Goal: Check status

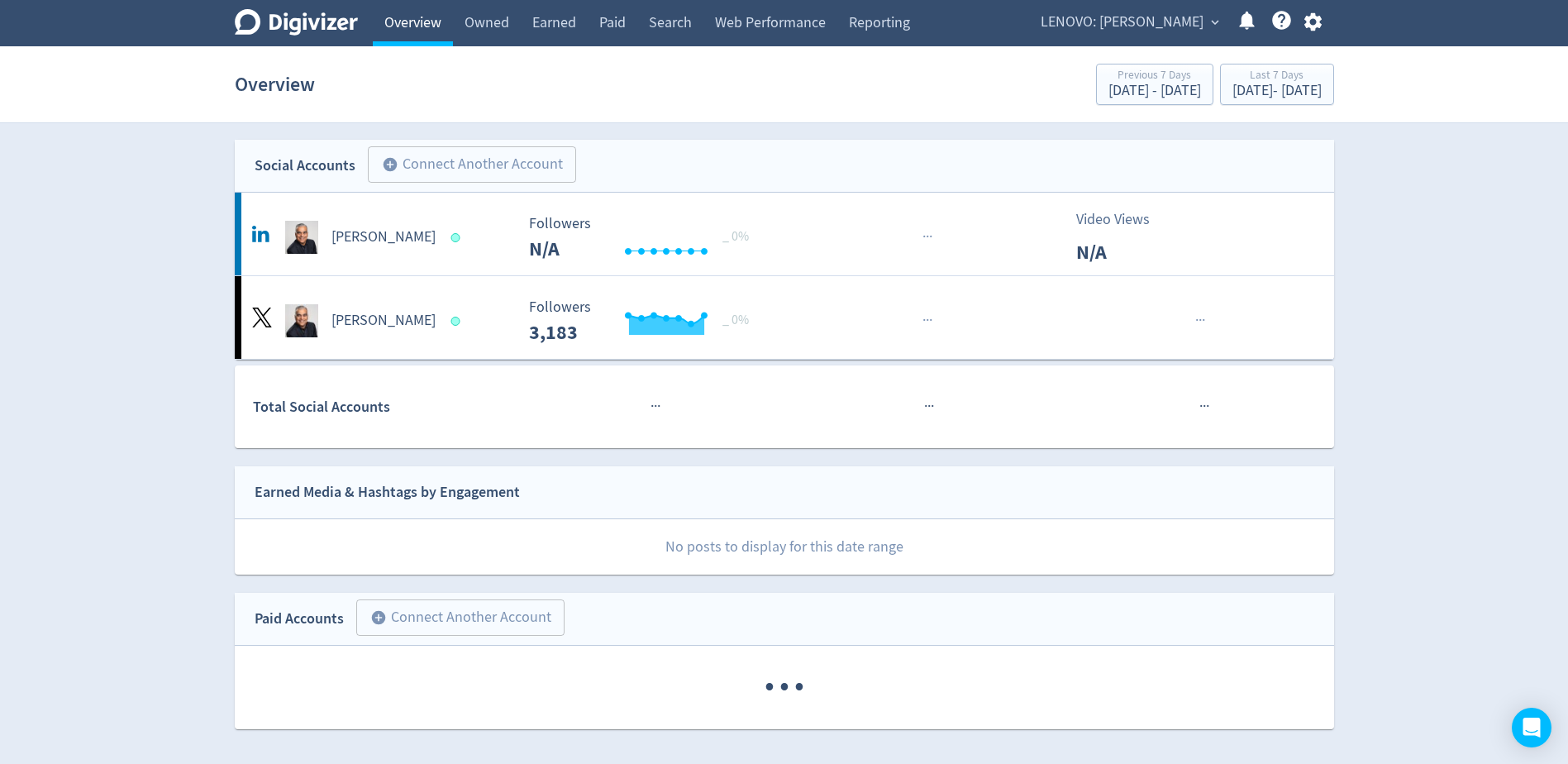
click at [414, 26] on link "Overview" at bounding box center [413, 23] width 80 height 46
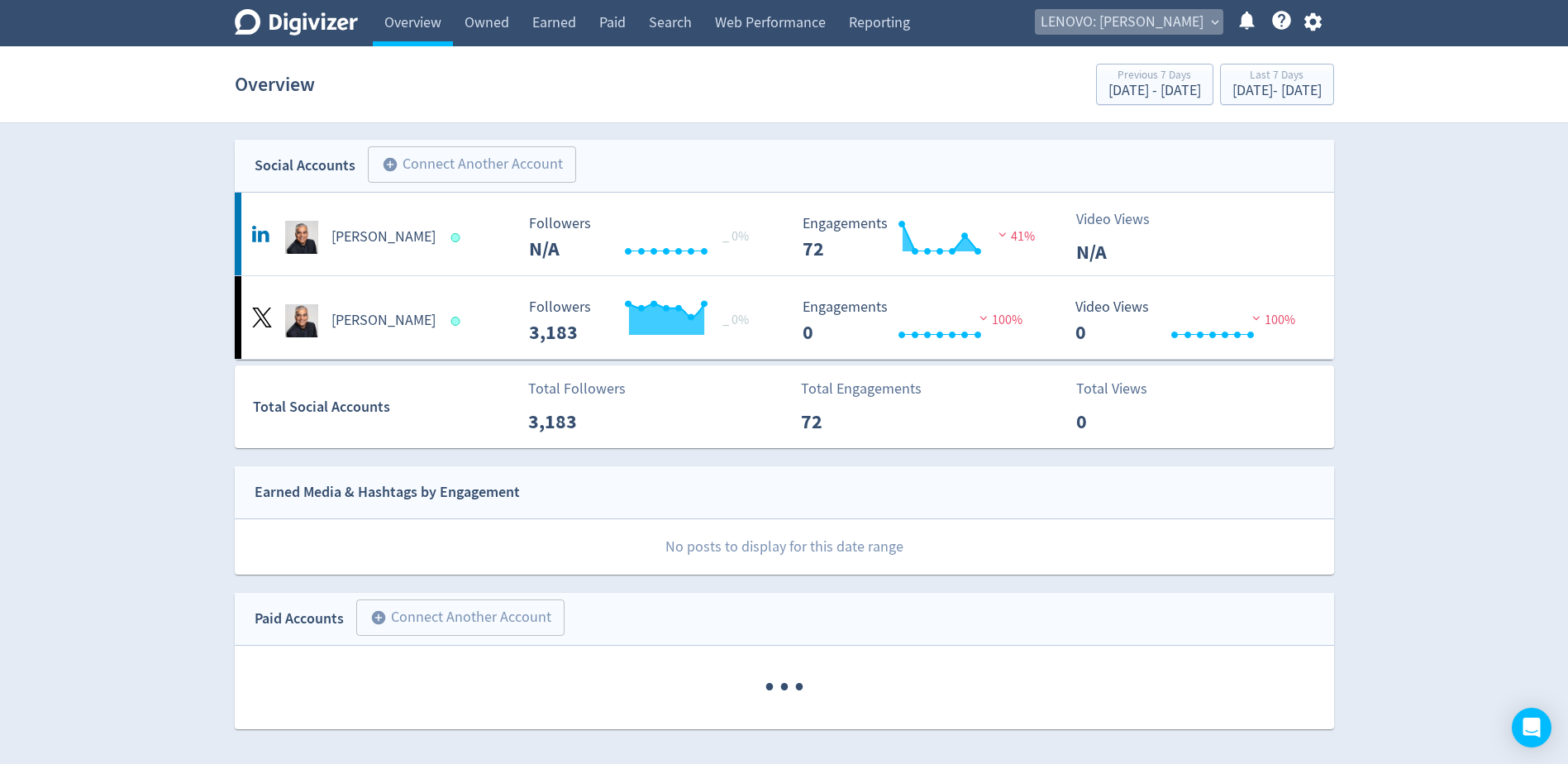
click at [1168, 22] on span "LENOVO: [PERSON_NAME]" at bounding box center [1121, 22] width 162 height 27
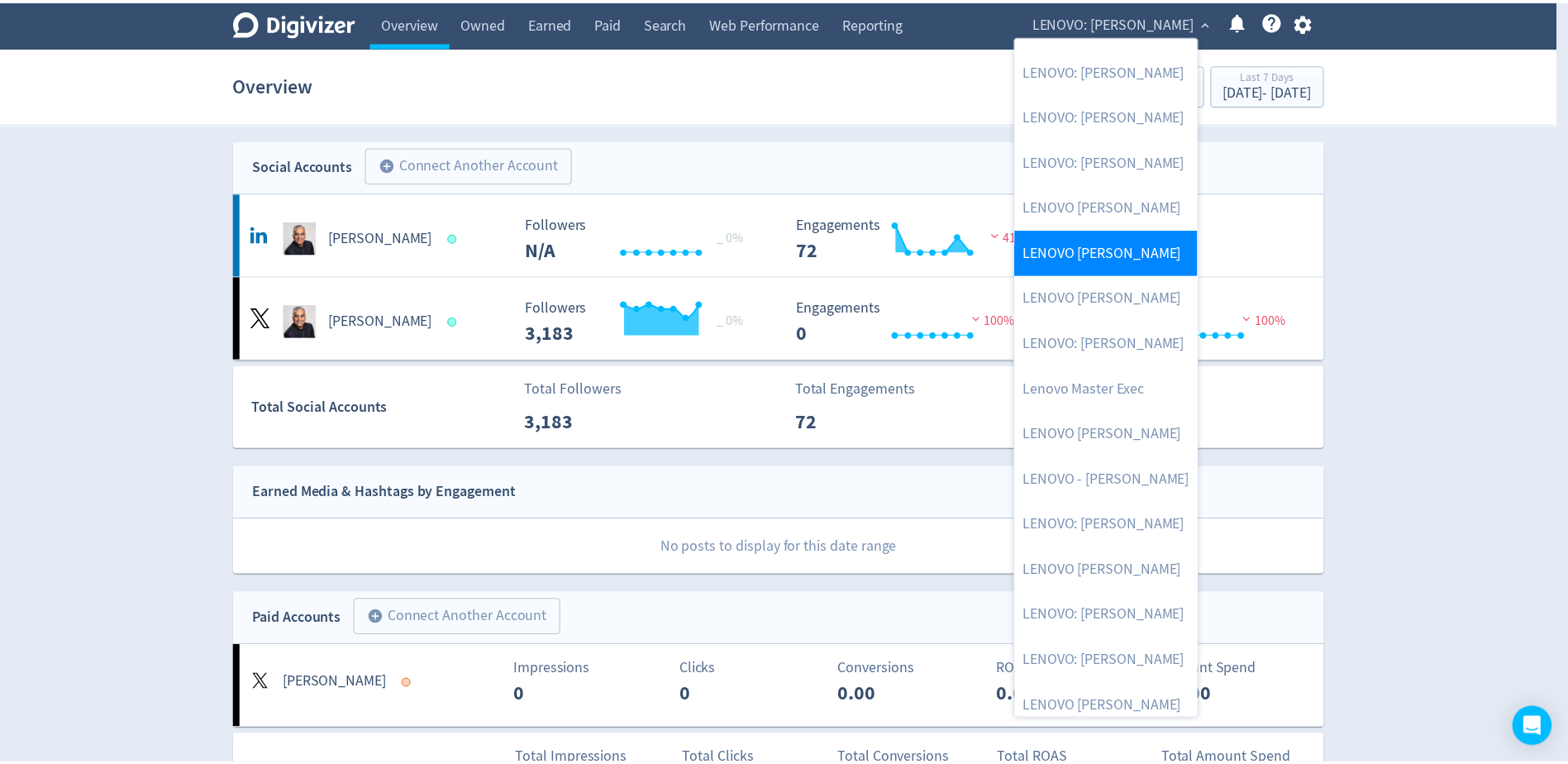
scroll to position [227, 0]
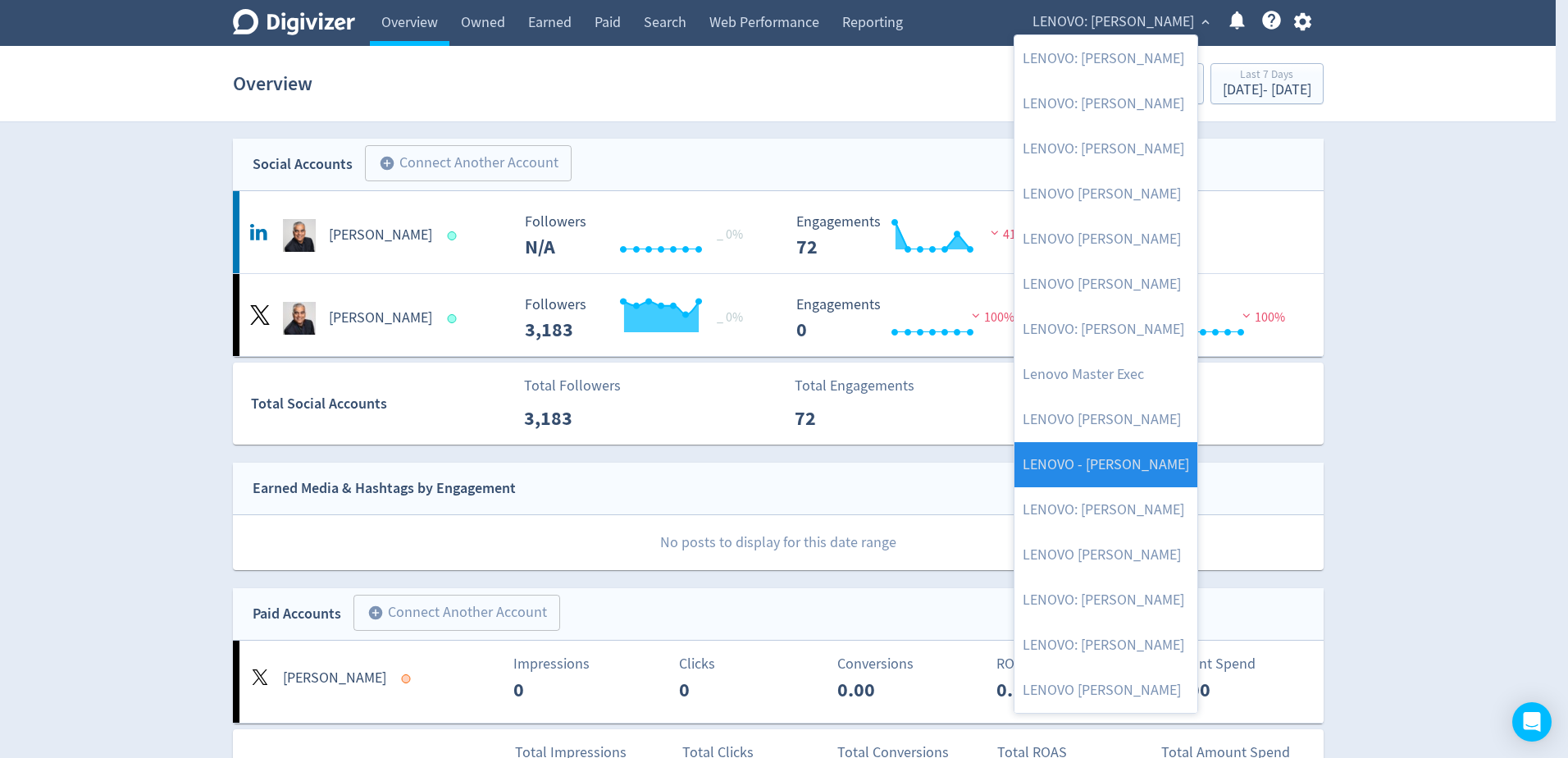
click at [1161, 453] on link "LENOVO - [PERSON_NAME]" at bounding box center [1106, 465] width 183 height 46
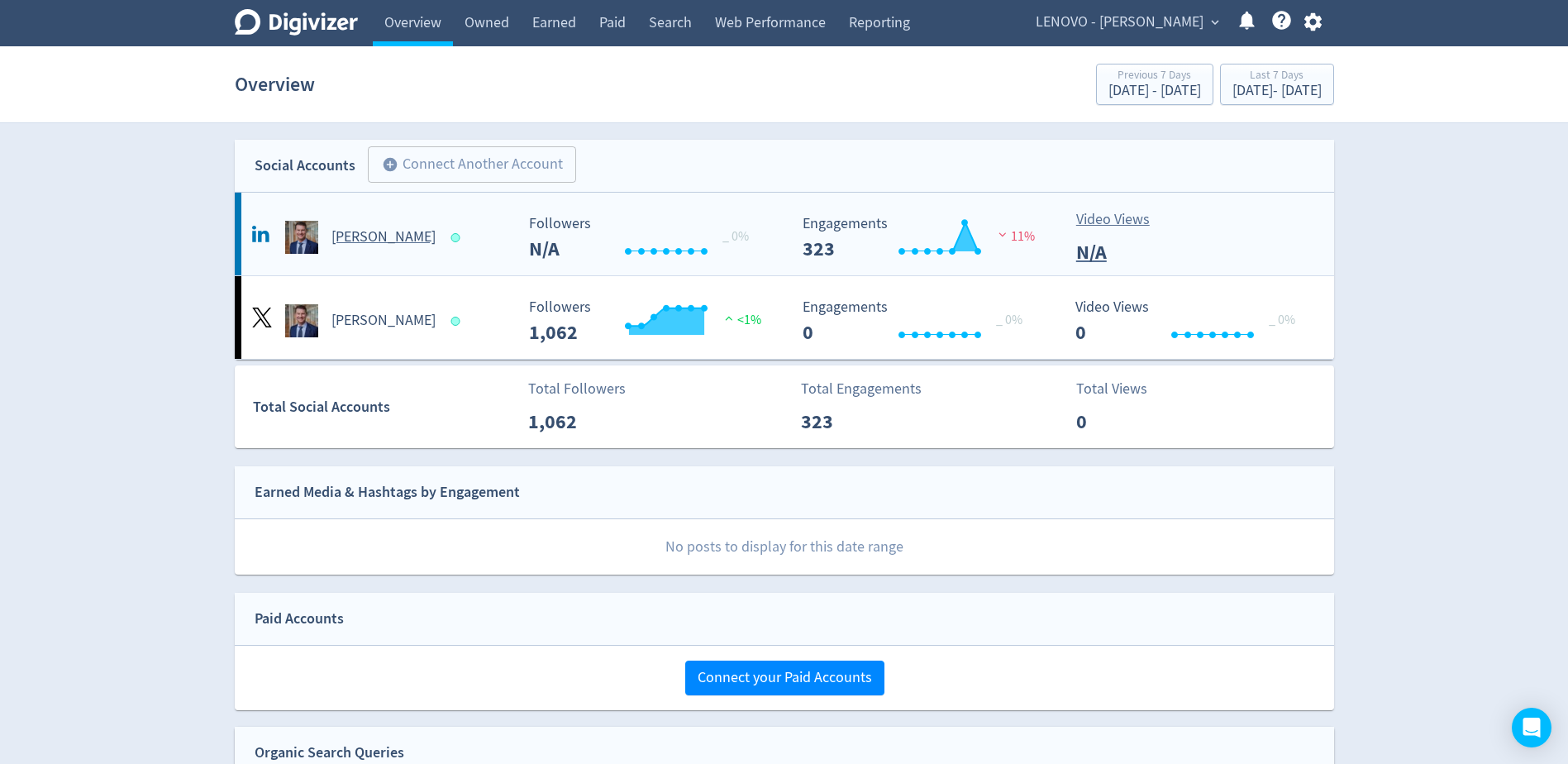
click at [423, 236] on h5 "[PERSON_NAME]" at bounding box center [383, 237] width 104 height 20
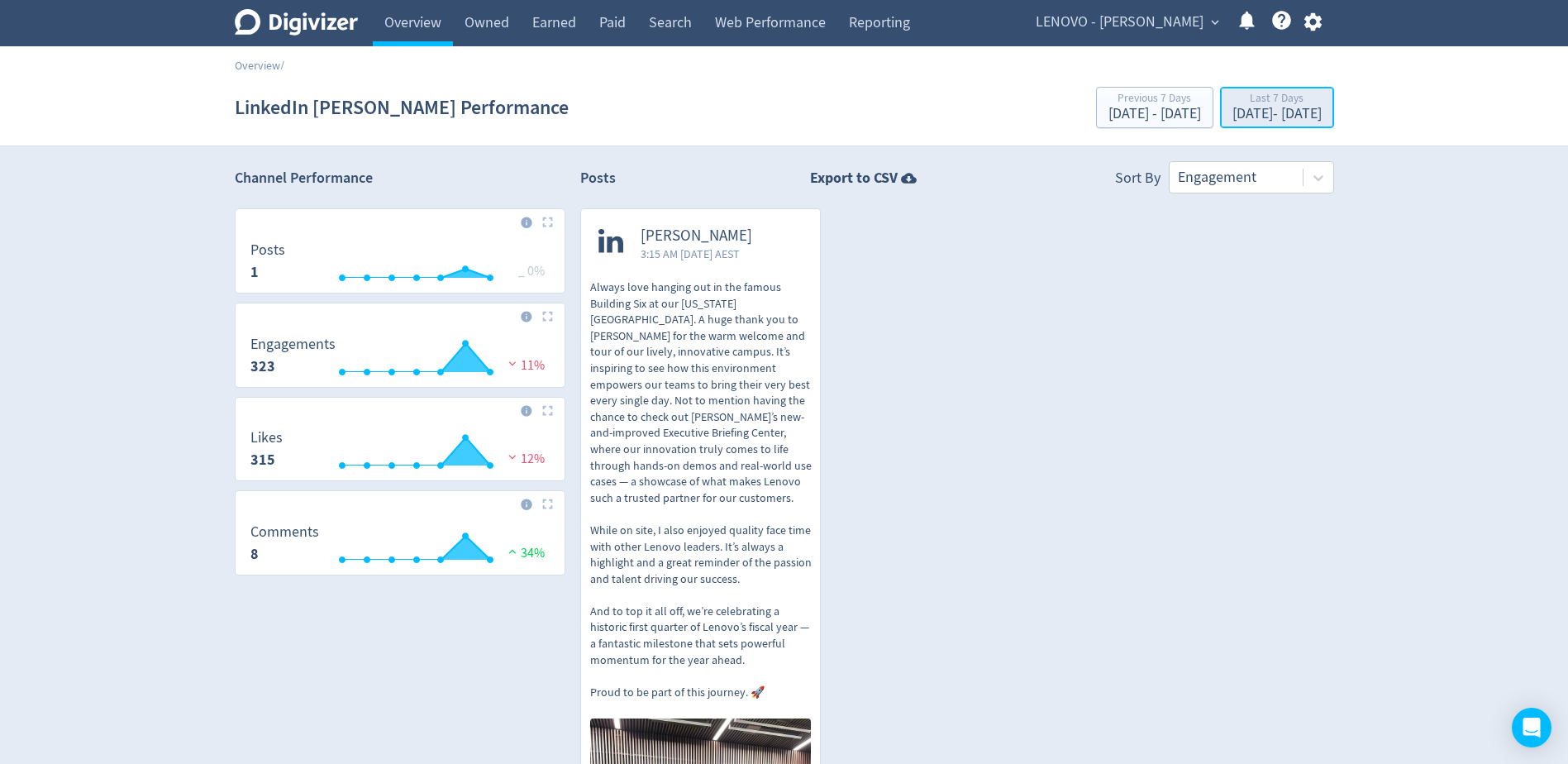
click at [1241, 117] on div "[DATE] - [DATE]" at bounding box center [1277, 114] width 90 height 15
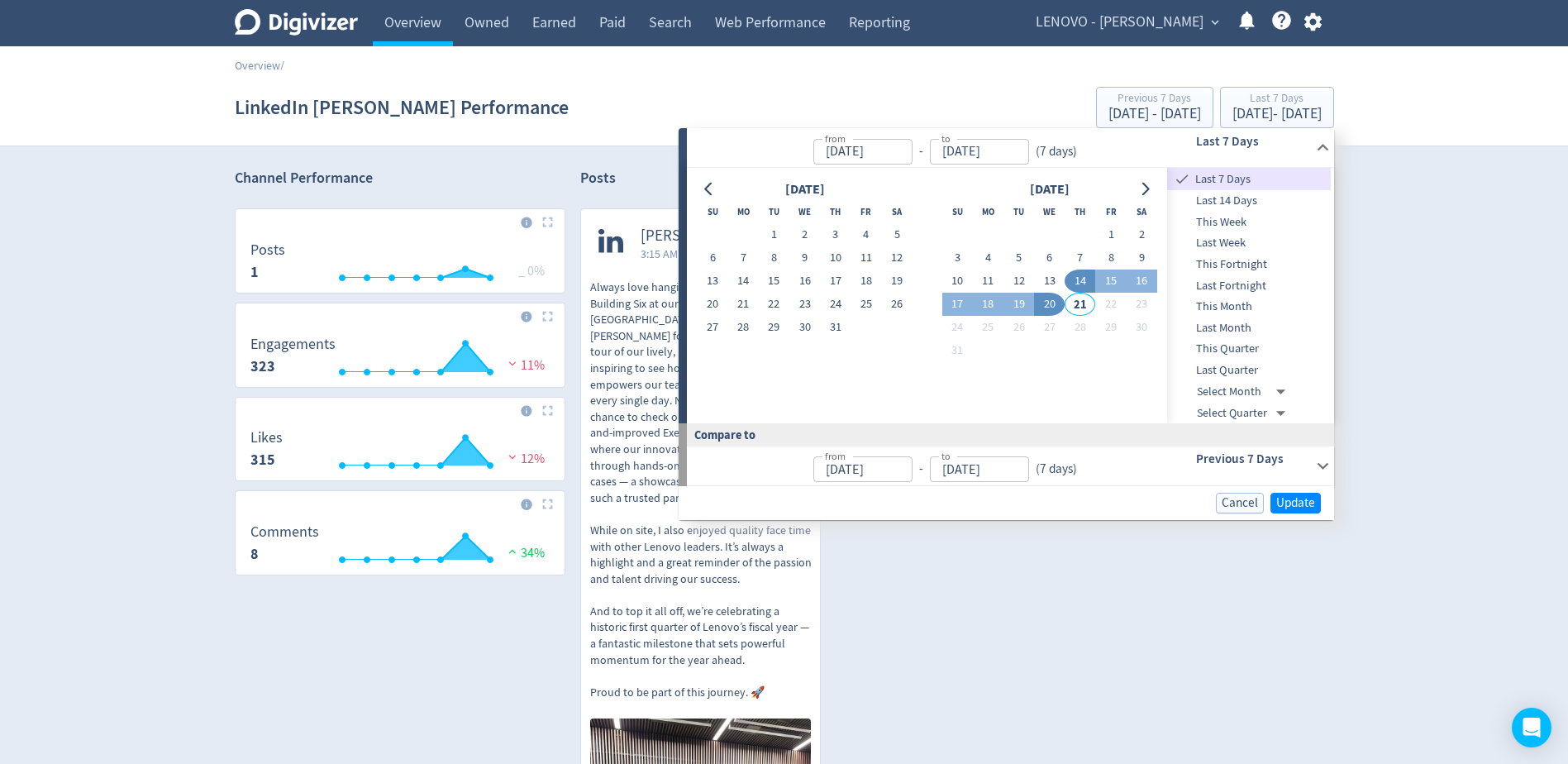
click at [1263, 310] on span "This Month" at bounding box center [1249, 306] width 163 height 18
type input "[DATE]"
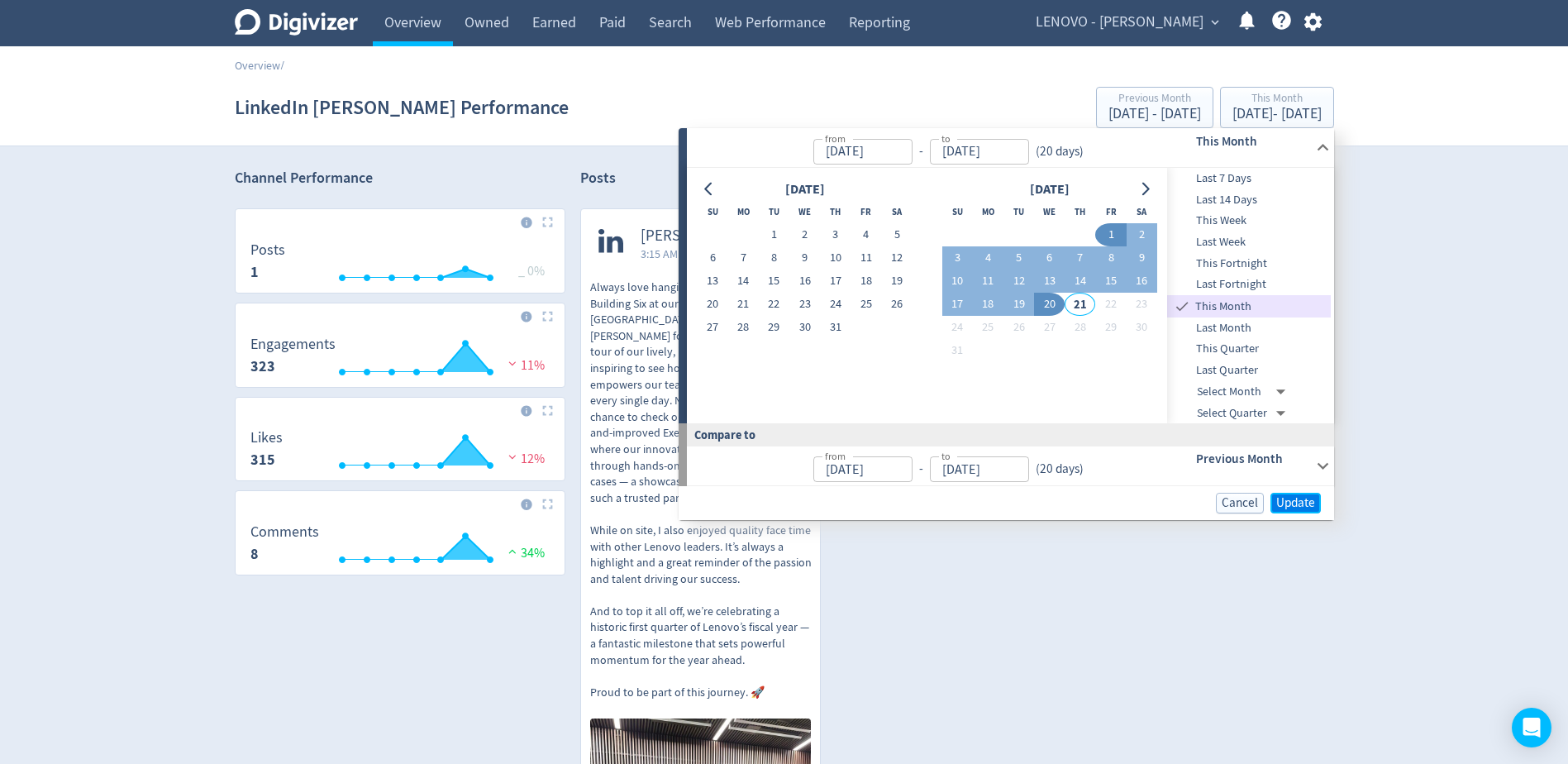
click at [1293, 510] on span "Update" at bounding box center [1295, 503] width 39 height 12
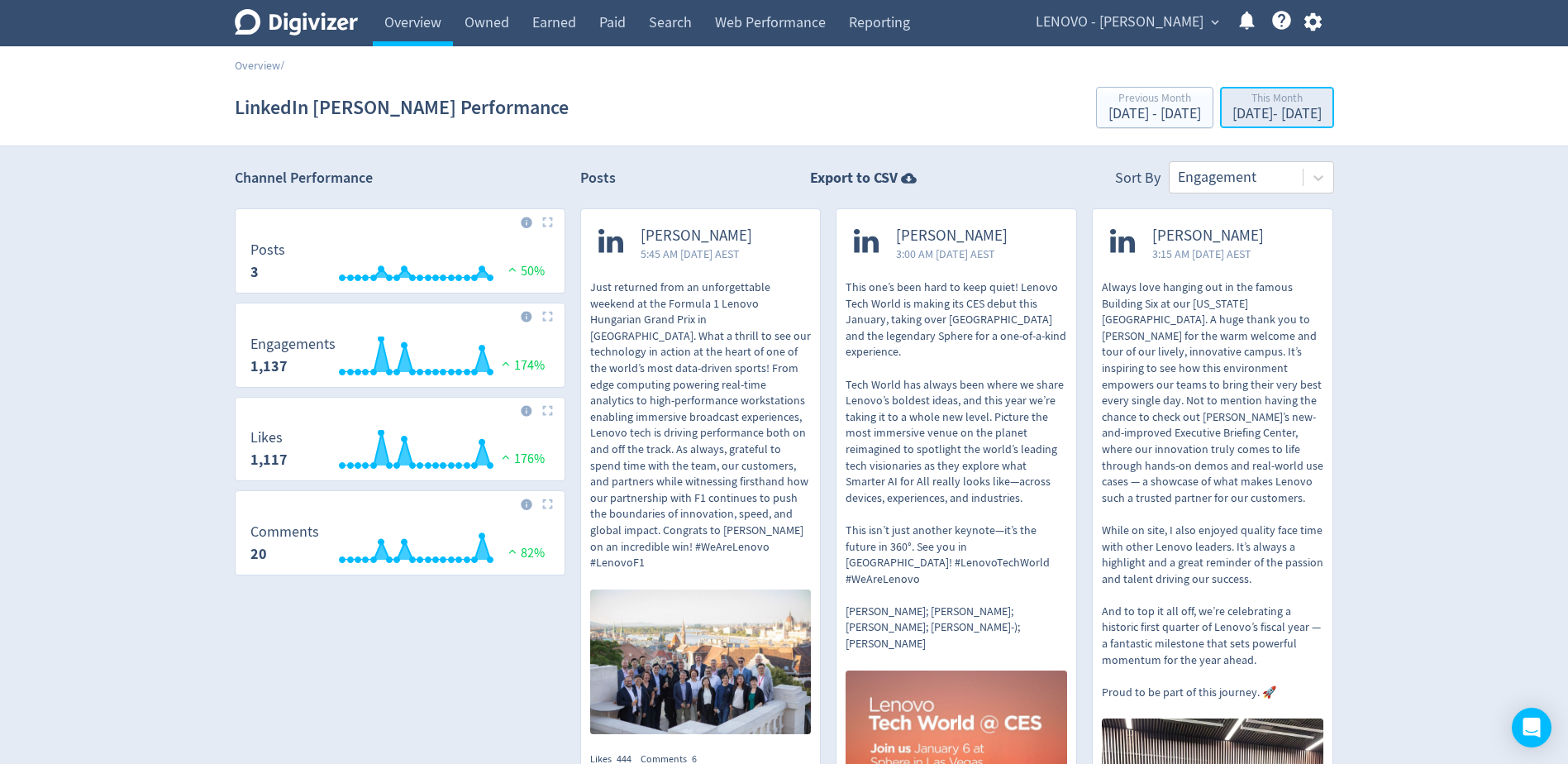
click at [1256, 115] on div "[DATE] - [DATE]" at bounding box center [1277, 114] width 90 height 15
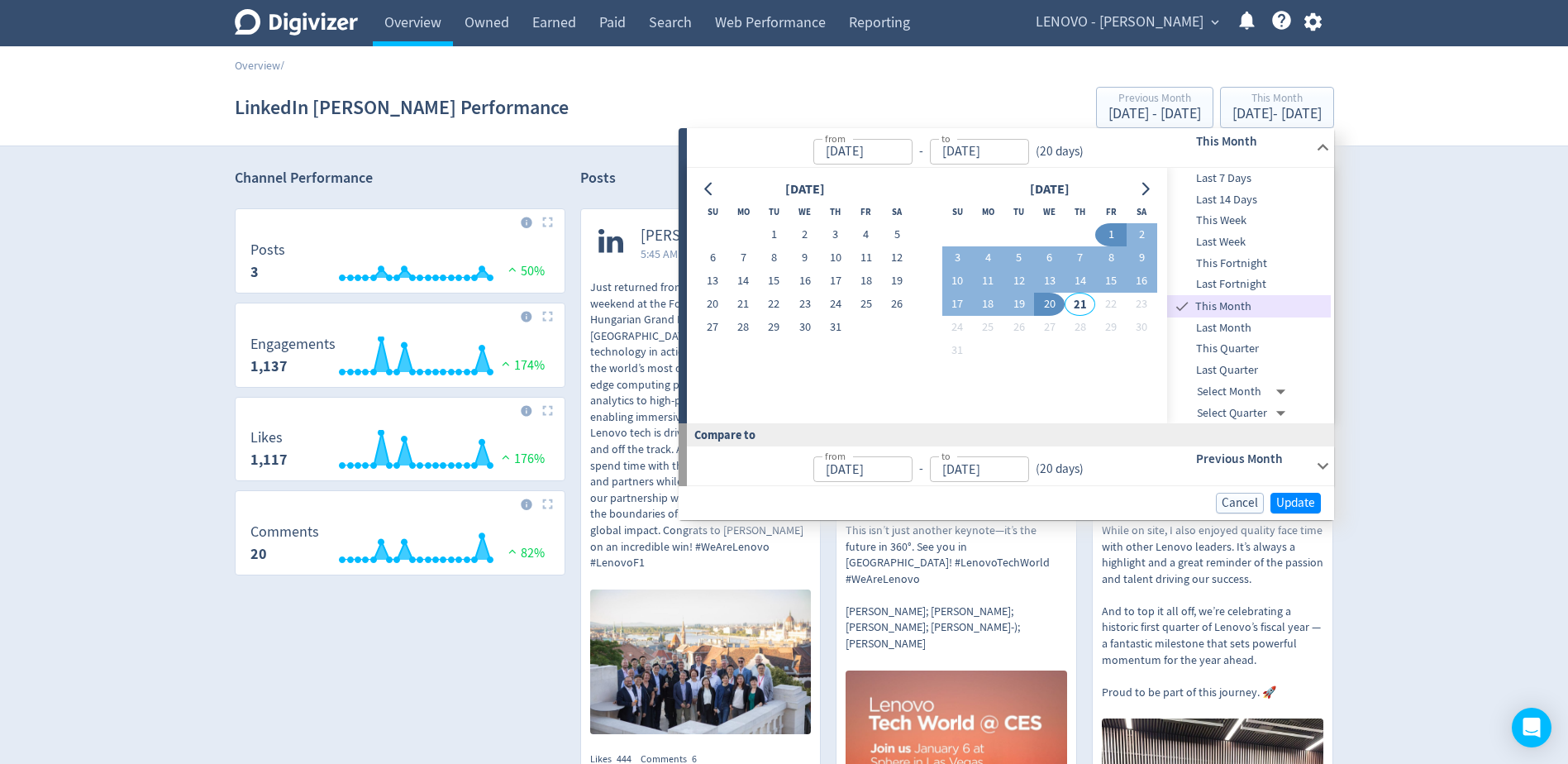
click at [1256, 322] on span "Last Month" at bounding box center [1249, 328] width 163 height 18
type input "[DATE]"
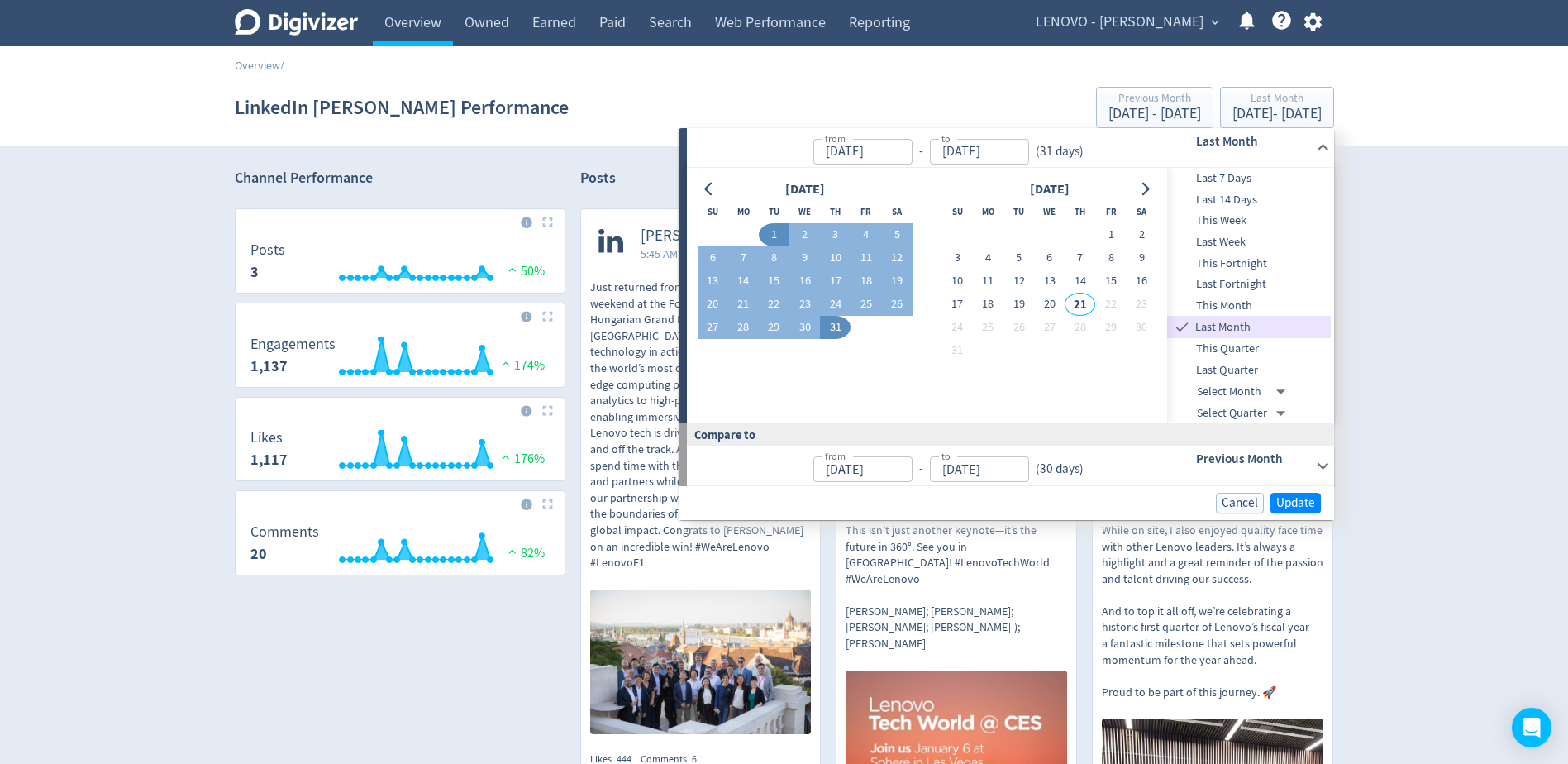
click at [1291, 517] on div "Cancel Update" at bounding box center [1006, 503] width 655 height 34
click at [1290, 504] on span "Update" at bounding box center [1295, 503] width 39 height 12
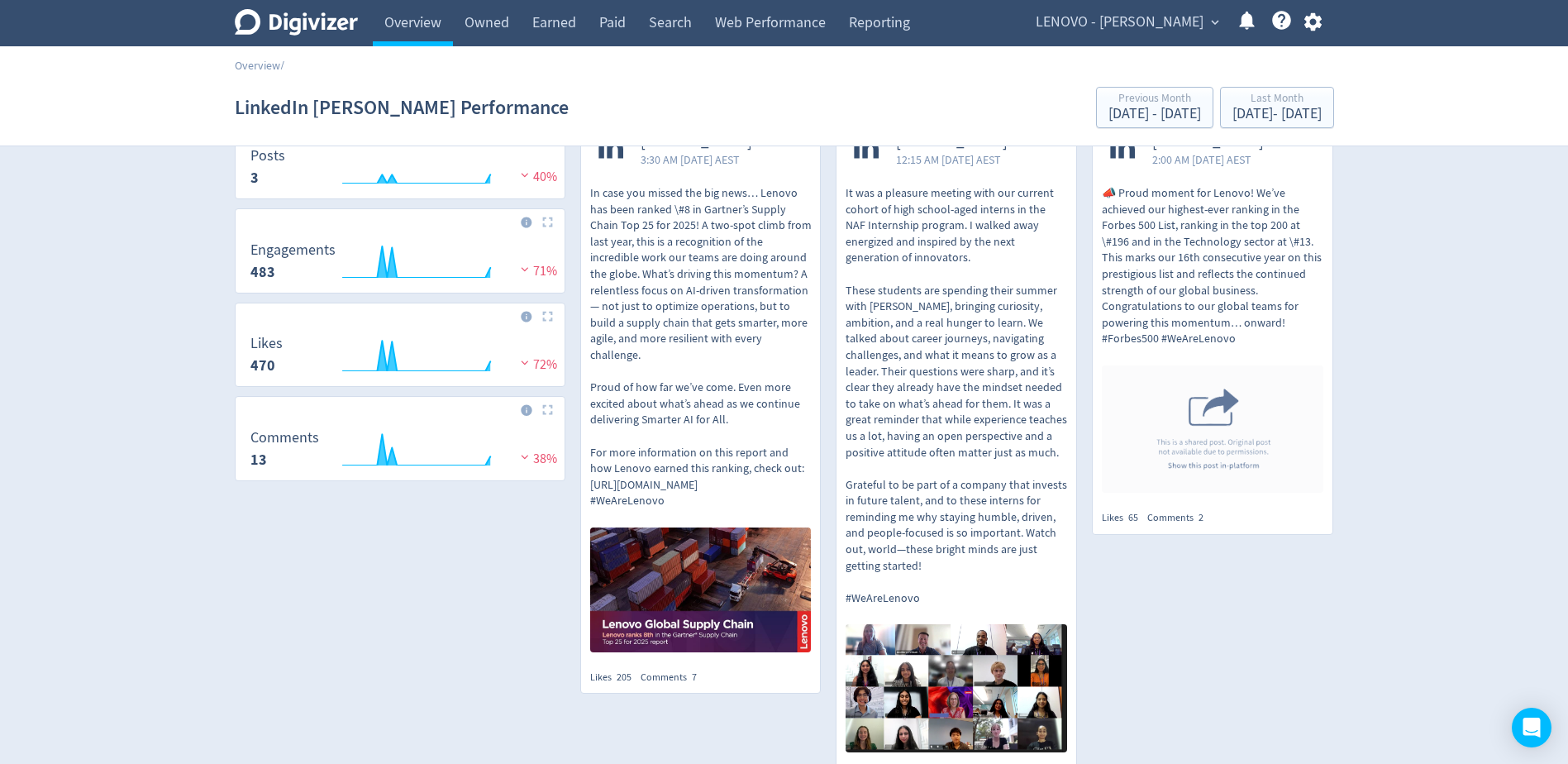
scroll to position [178, 0]
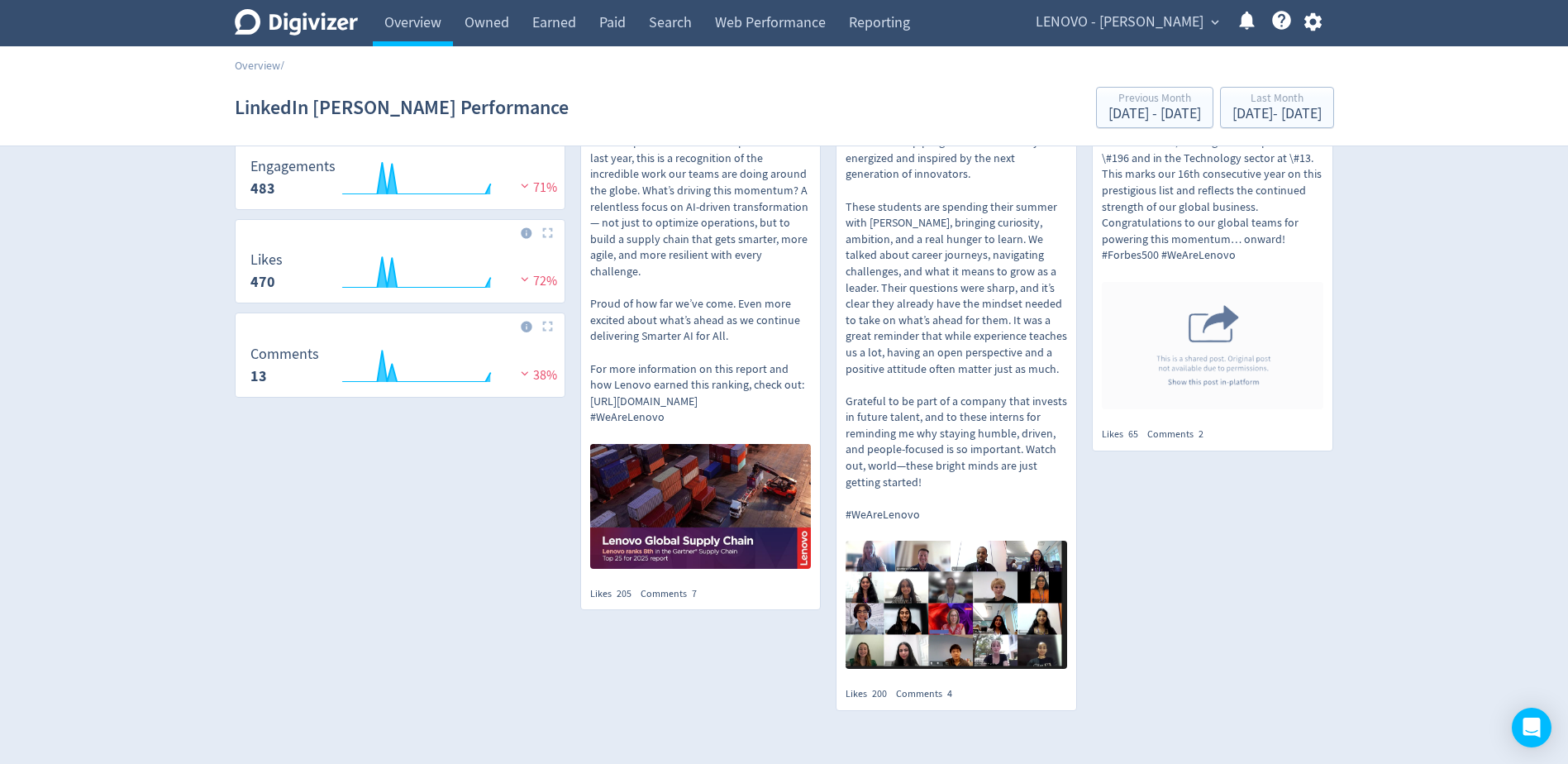
click at [955, 623] on img at bounding box center [956, 604] width 221 height 128
